Goal: Task Accomplishment & Management: Manage account settings

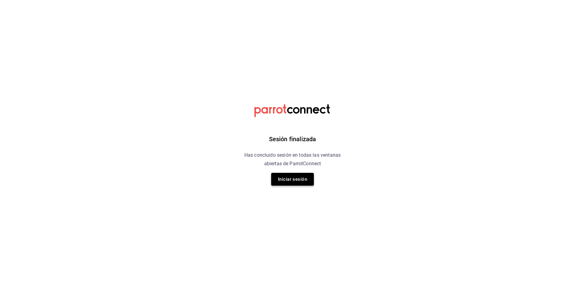
click at [278, 184] on button "Iniciar sesión" at bounding box center [292, 179] width 43 height 13
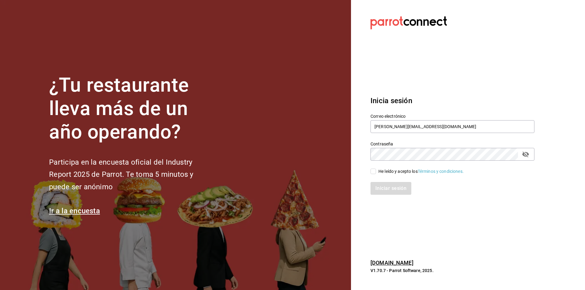
click at [372, 171] on input "He leído y acepto los Términos y condiciones." at bounding box center [372, 171] width 5 height 5
checkbox input "true"
click at [381, 192] on button "Iniciar sesión" at bounding box center [390, 188] width 41 height 13
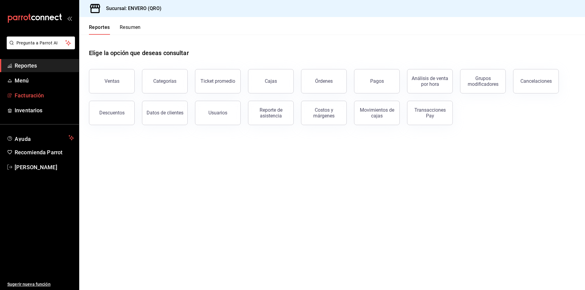
click at [33, 96] on span "Facturación" at bounding box center [44, 95] width 59 height 8
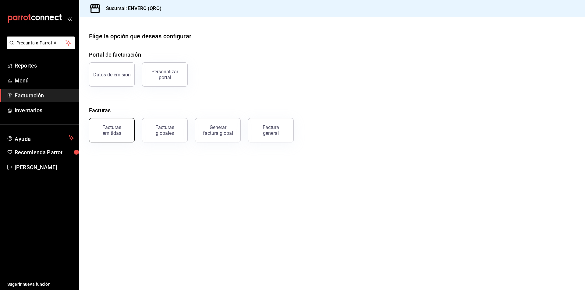
click at [111, 134] on div "Facturas emitidas" at bounding box center [112, 131] width 38 height 12
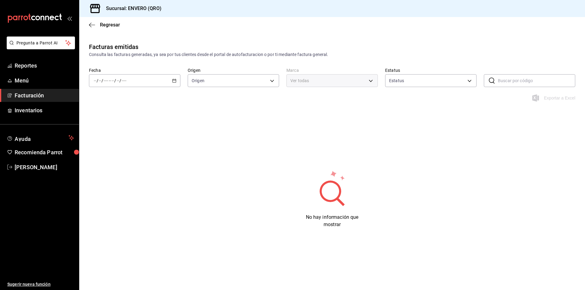
type input "ORDER_INVOICE,GENERAL_INVOICE"
type input "ACTIVE,PENDING_CANCELLATION,CANCELLED,PRE_CANCELLED"
type input "77704a34-0683-4cbb-b40a-bda73e868864,159ee66d-dcce-4c4f-b837-83b83eda05ec"
click at [174, 82] on icon "button" at bounding box center [174, 81] width 4 height 4
click at [106, 153] on span "Año actual" at bounding box center [117, 154] width 47 height 6
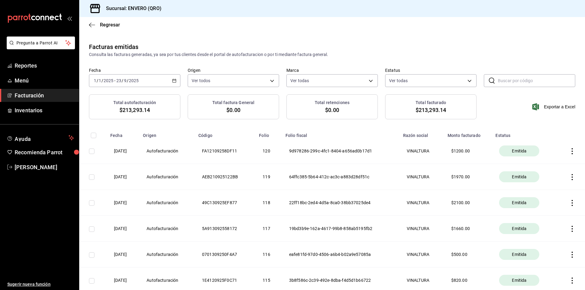
drag, startPoint x: 252, startPoint y: 32, endPoint x: 282, endPoint y: 4, distance: 40.7
click at [252, 32] on div "Regresar" at bounding box center [331, 25] width 505 height 16
